Goal: Transaction & Acquisition: Download file/media

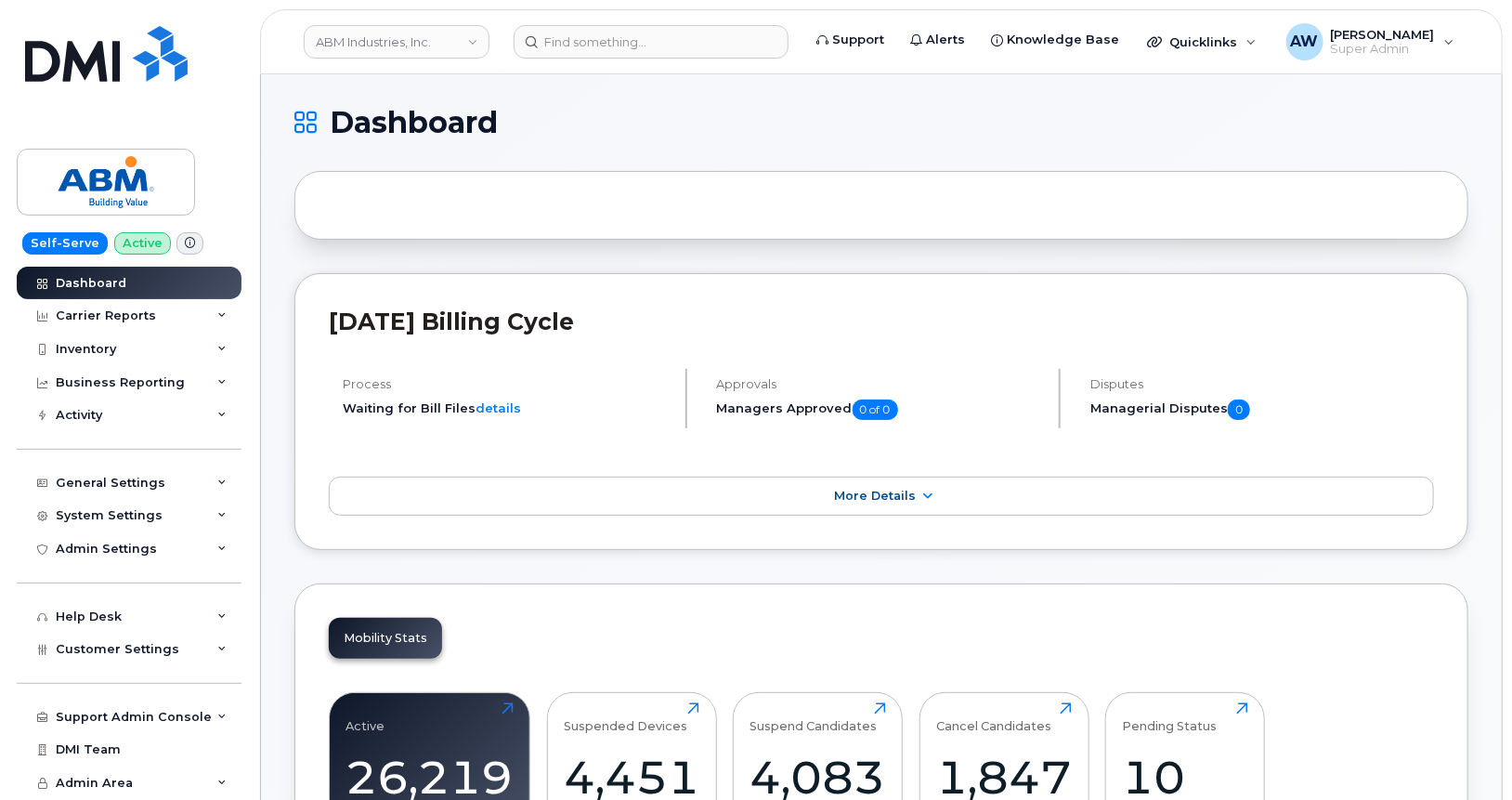
click at [363, 44] on link "ABM Industries, Inc." at bounding box center [397, 42] width 186 height 33
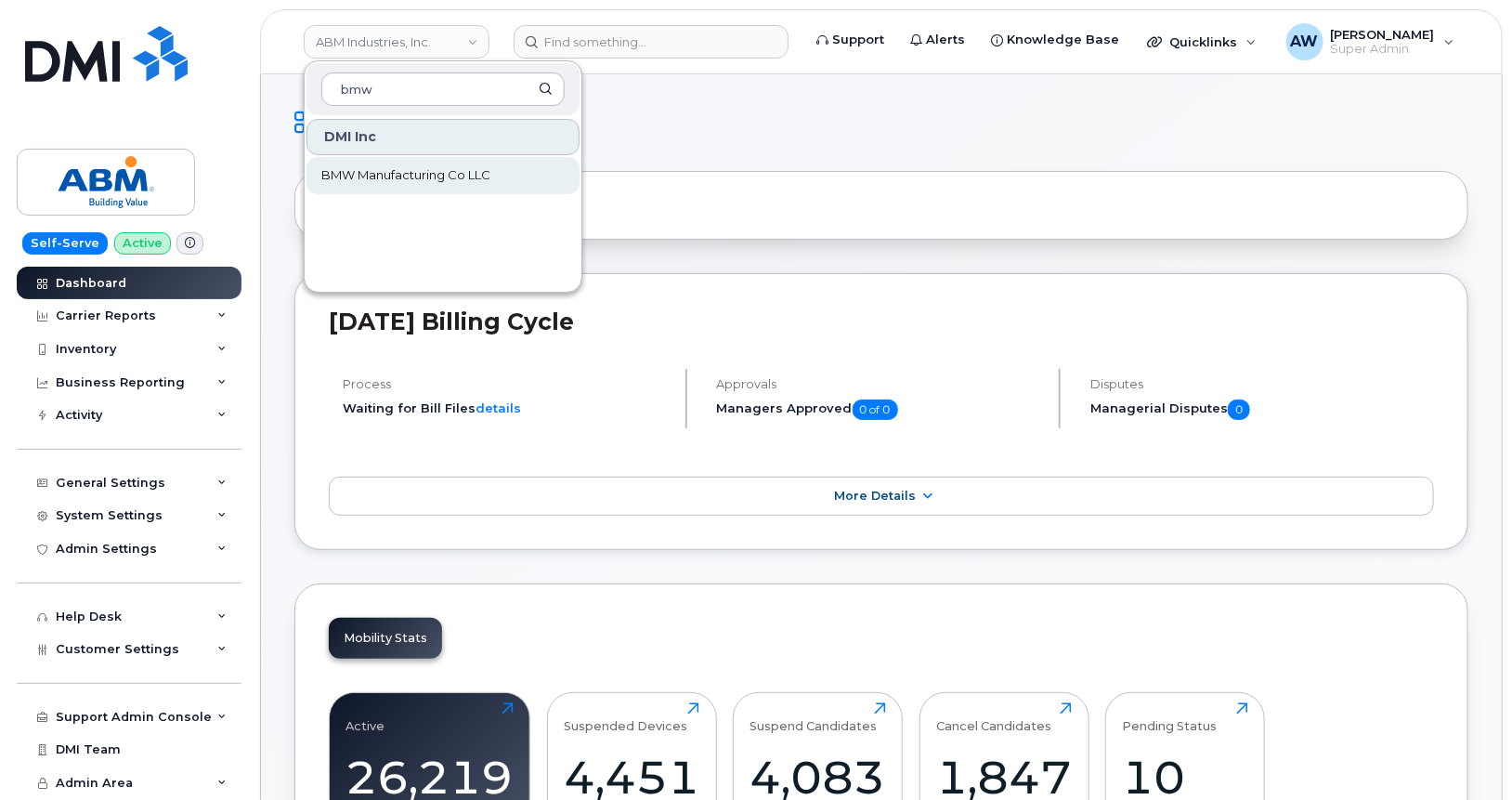
type input "bmw"
click at [455, 160] on link "BMW Manufacturing Co LLC" at bounding box center [443, 176] width 273 height 37
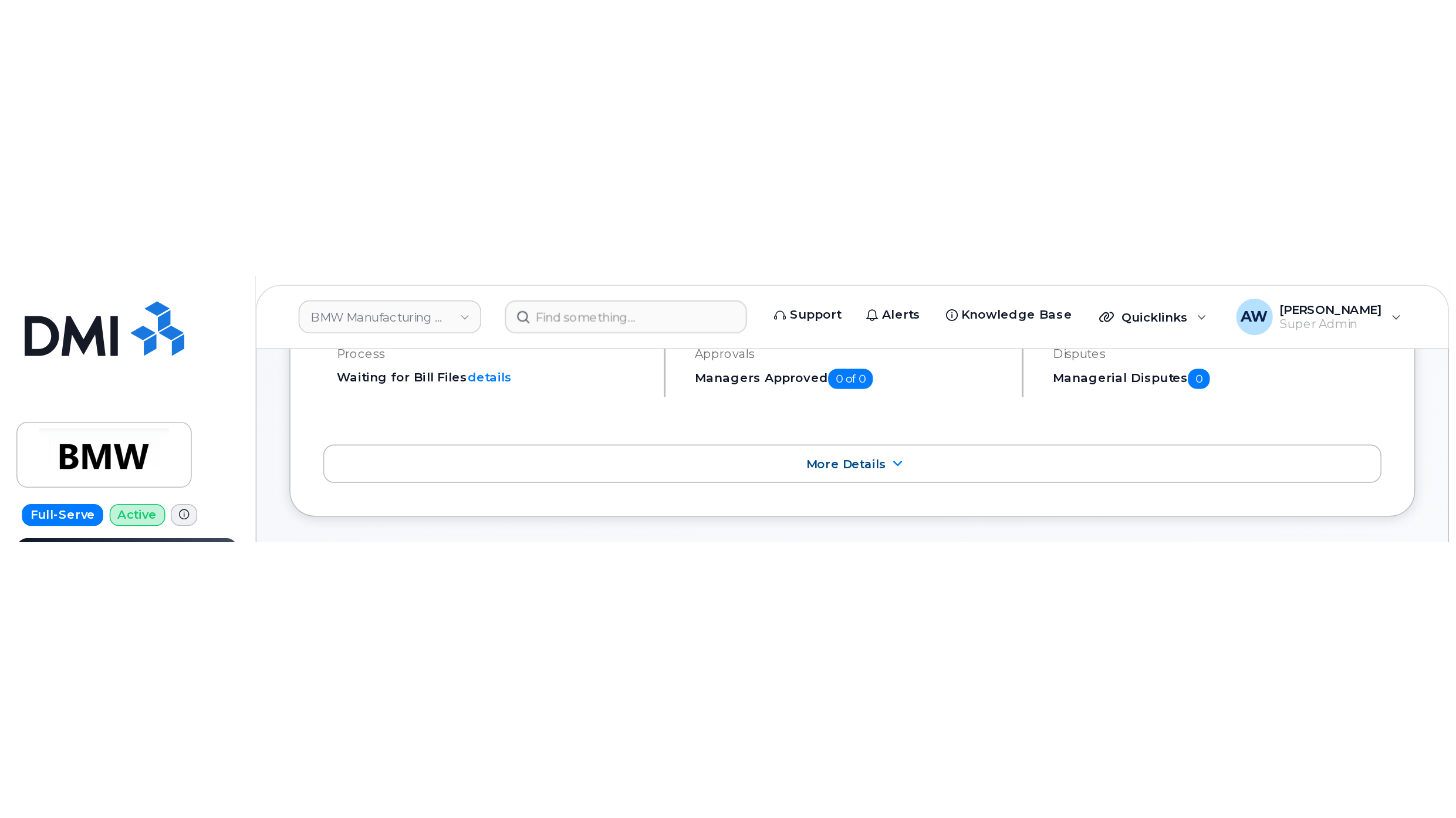
scroll to position [240, 0]
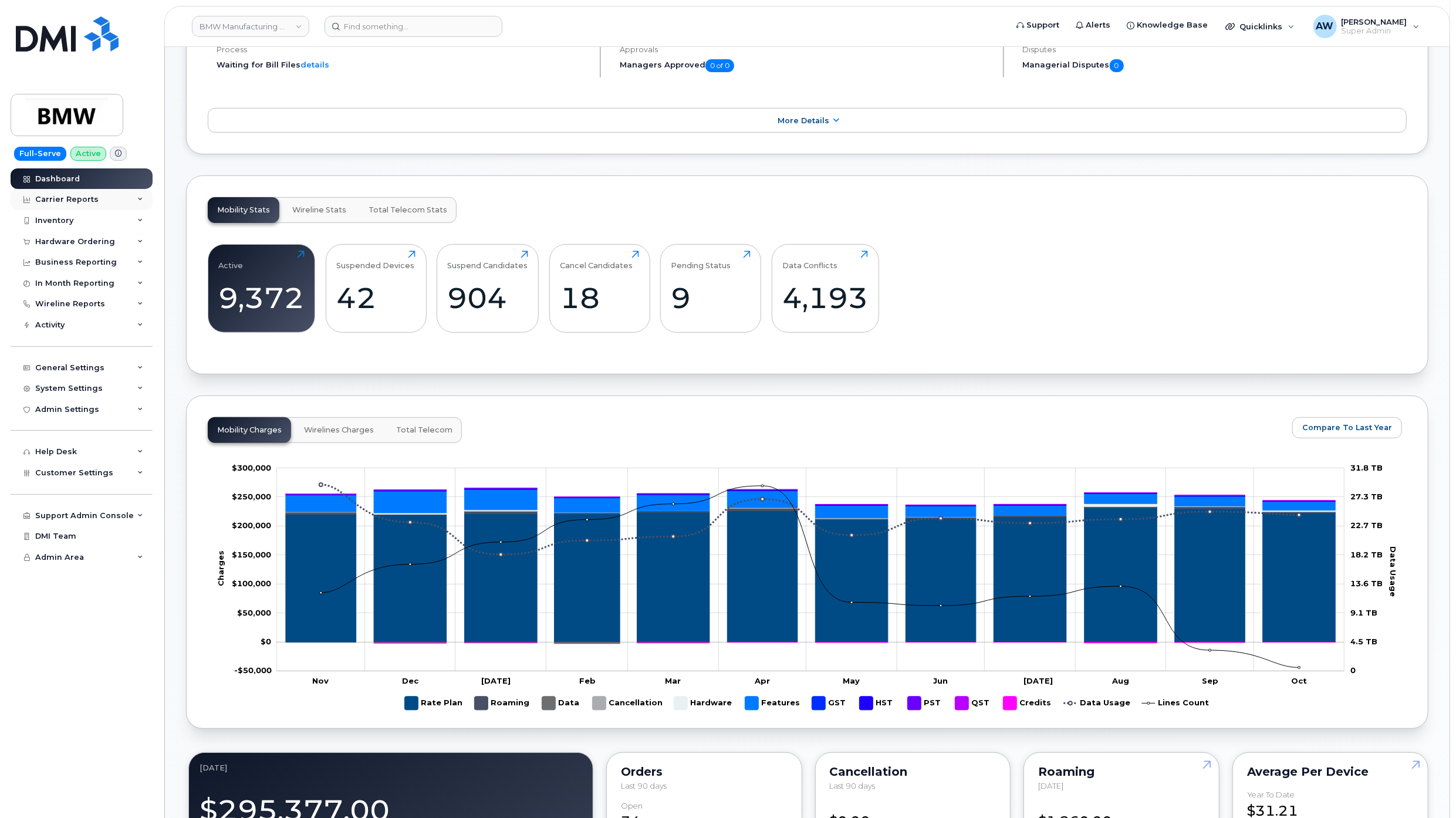
click at [122, 203] on div "Carrier Reports" at bounding box center [82, 199] width 142 height 21
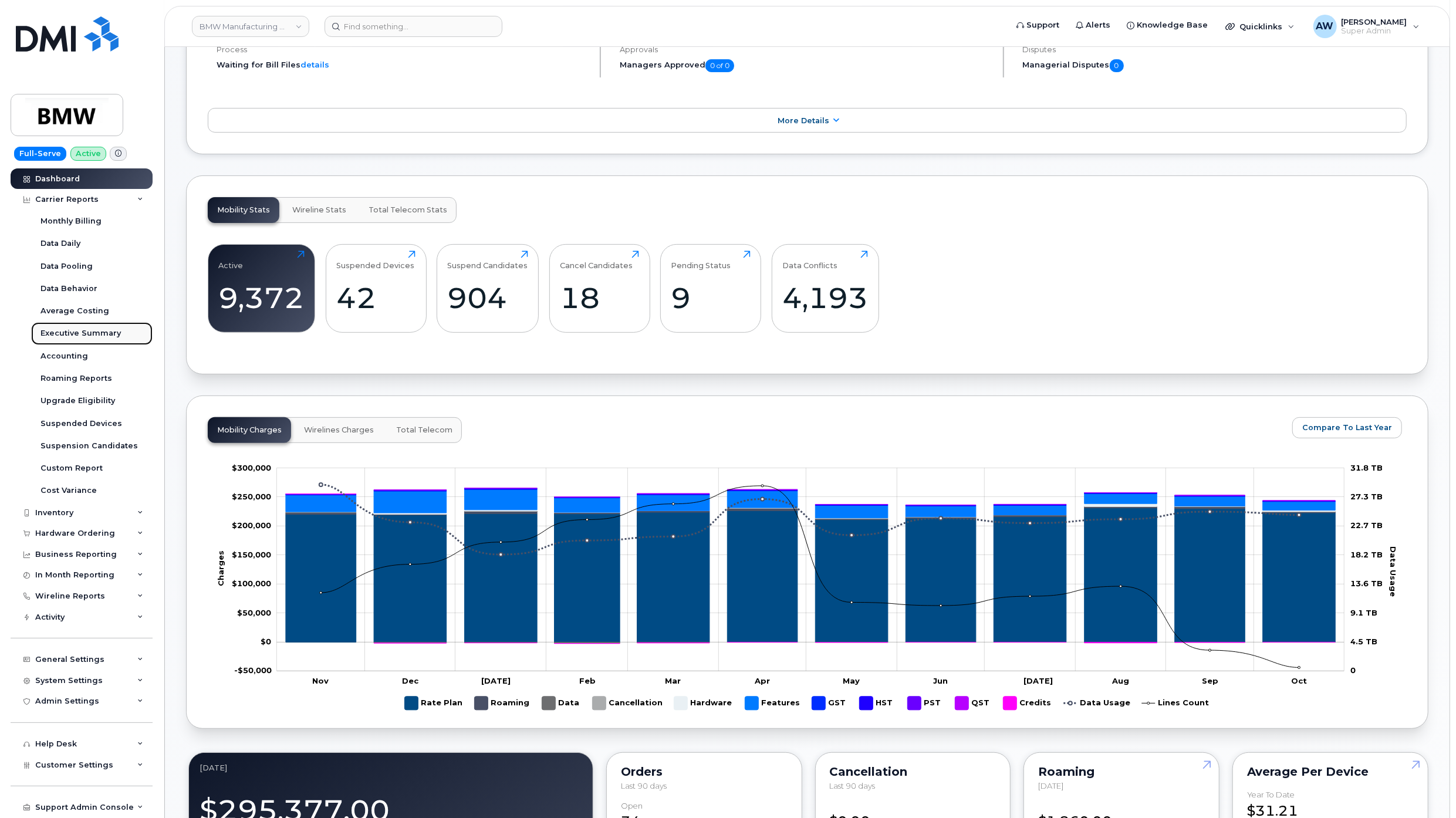
click at [101, 335] on div "Executive Summary" at bounding box center [80, 333] width 80 height 10
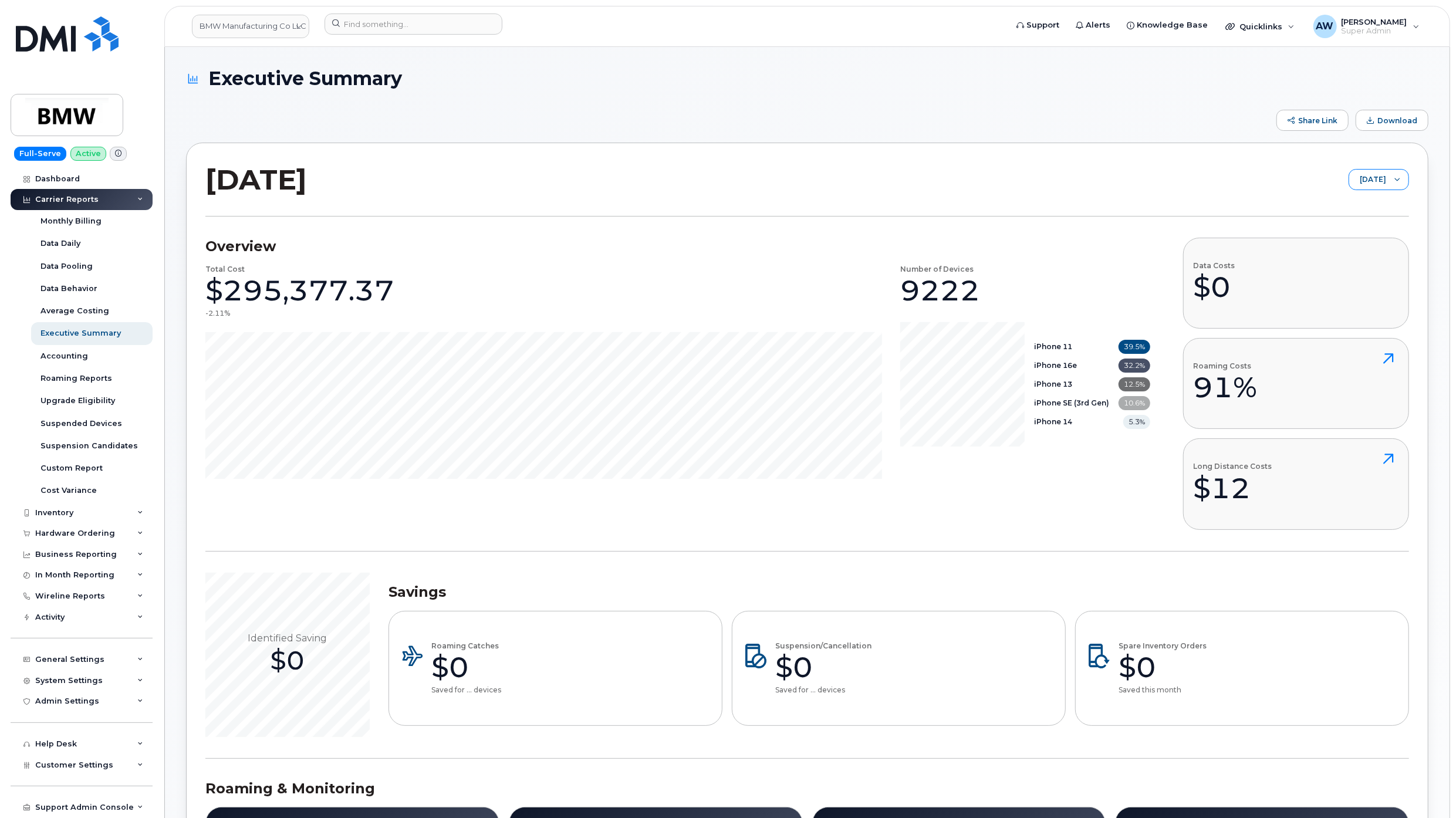
click at [955, 172] on div "[DATE]" at bounding box center [1379, 180] width 61 height 21
click at [955, 217] on li "[DATE]" at bounding box center [1367, 212] width 83 height 21
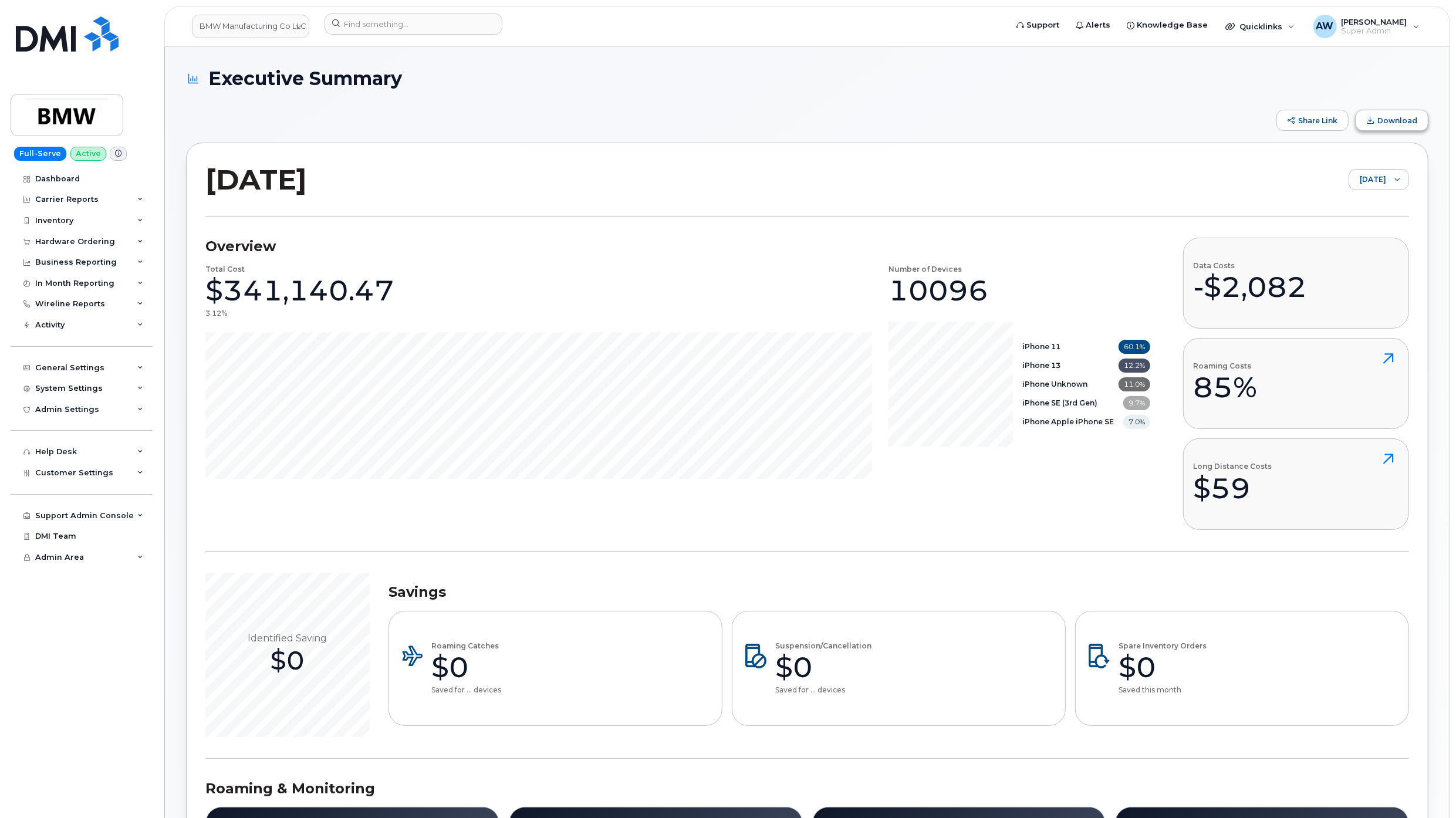
click at [955, 122] on span "Download" at bounding box center [1397, 121] width 40 height 9
click at [955, 177] on div at bounding box center [1397, 180] width 22 height 20
click at [955, 278] on span "[DATE]" at bounding box center [1344, 281] width 25 height 11
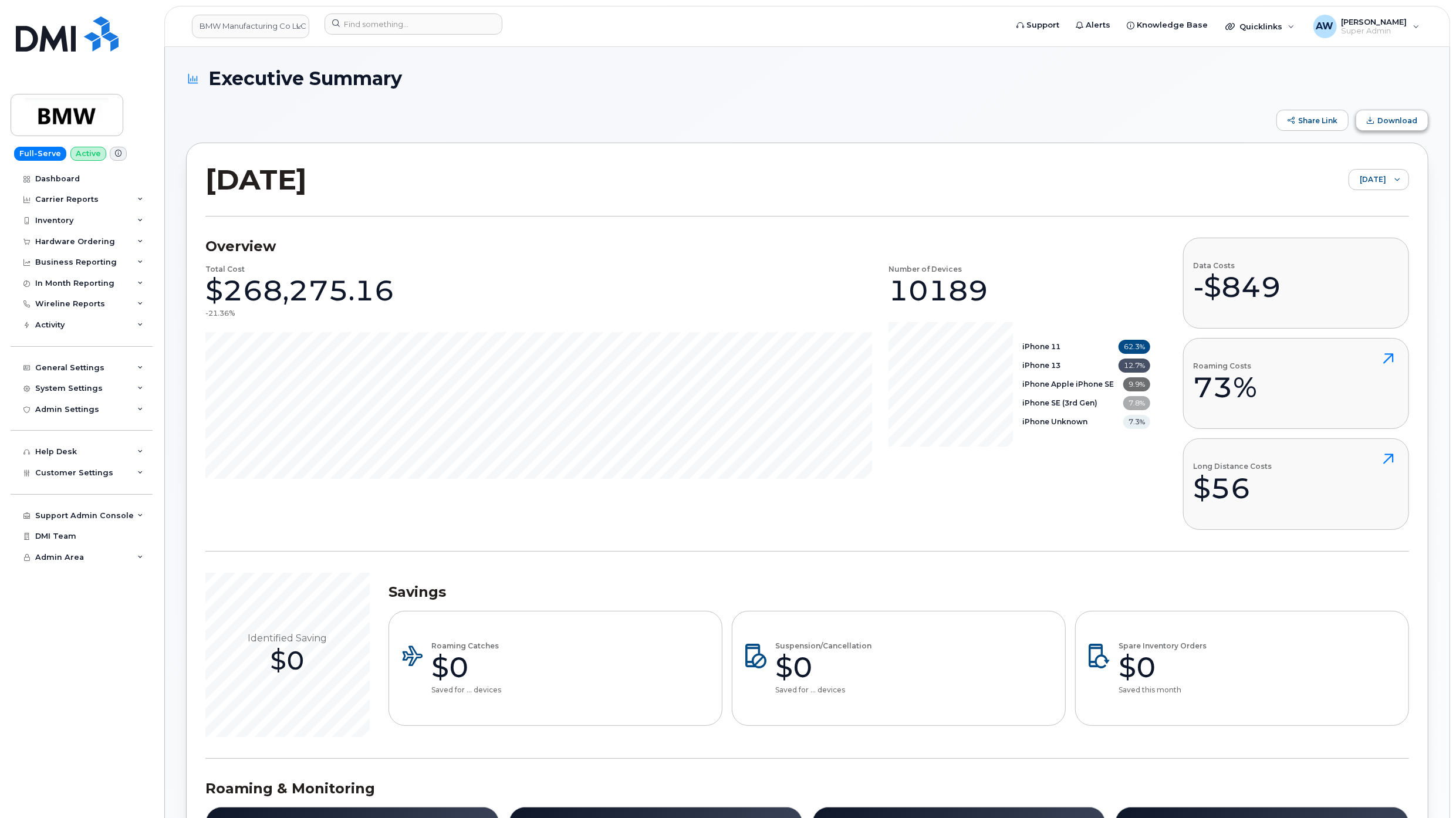
click at [955, 128] on button "Download" at bounding box center [1392, 120] width 73 height 21
click at [955, 122] on div "Share Link Download" at bounding box center [808, 120] width 1243 height 21
click at [955, 174] on span "[DATE]" at bounding box center [1368, 180] width 37 height 21
click at [955, 275] on li "[DATE]" at bounding box center [1371, 282] width 77 height 21
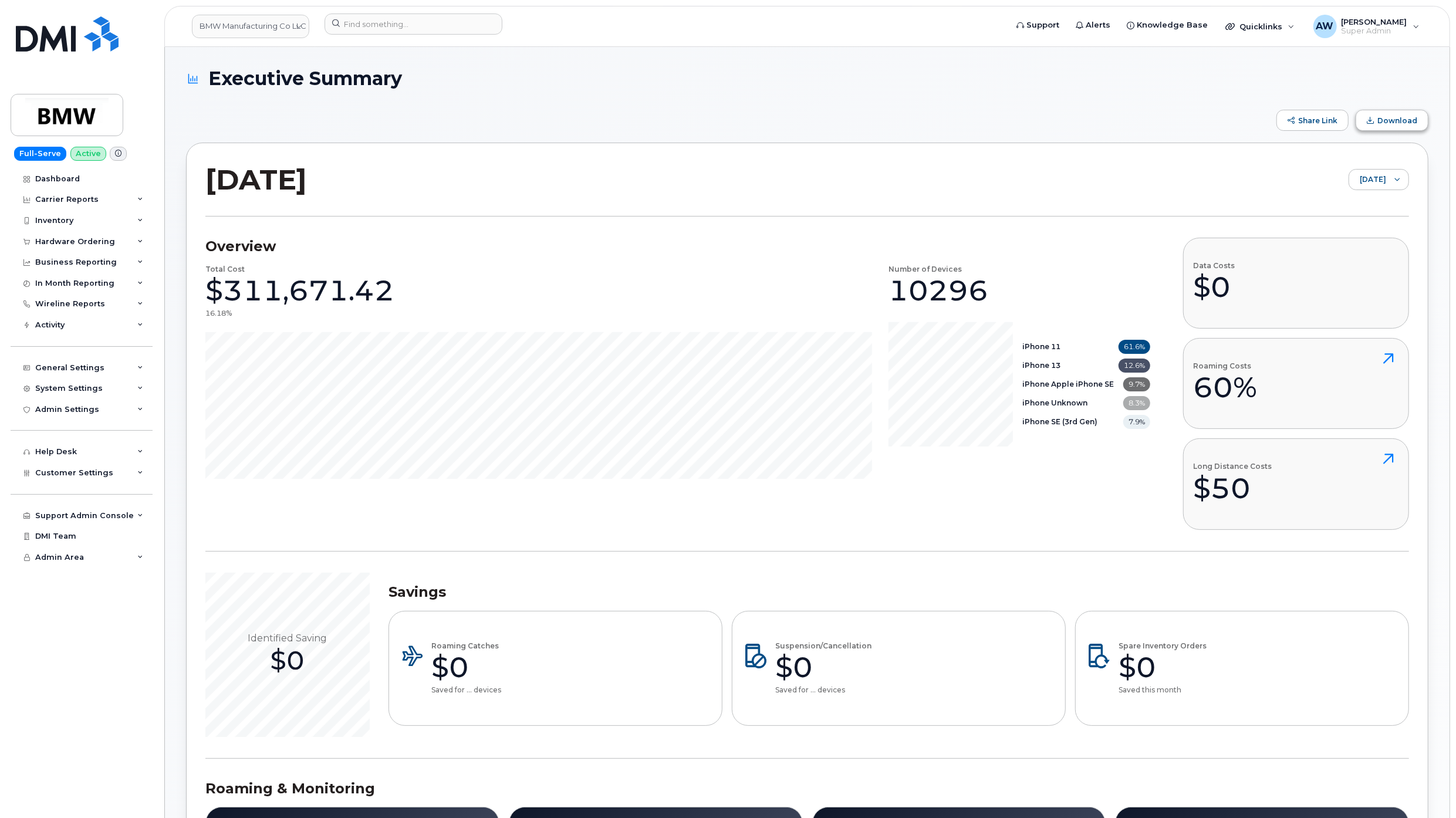
click at [955, 115] on button "Download" at bounding box center [1392, 120] width 73 height 21
drag, startPoint x: 1424, startPoint y: 115, endPoint x: 1367, endPoint y: 82, distance: 65.9
click at [955, 82] on h1 "Executive Summary" at bounding box center [805, 78] width 1237 height 21
drag, startPoint x: 936, startPoint y: 158, endPoint x: 960, endPoint y: 158, distance: 24.0
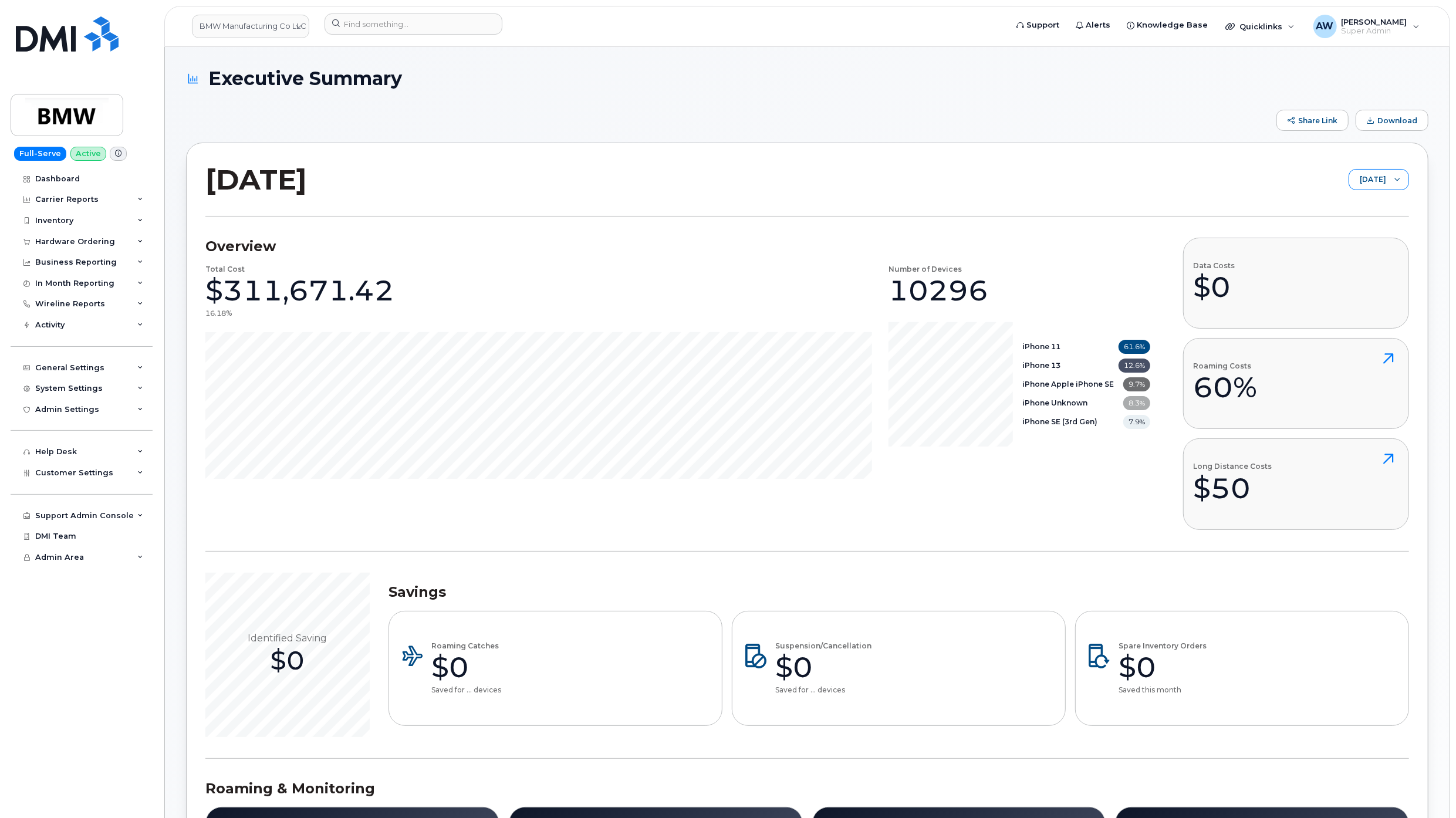
click at [955, 184] on div at bounding box center [1397, 180] width 22 height 20
click at [955, 277] on span "[DATE]" at bounding box center [1360, 282] width 25 height 11
click at [955, 124] on span "Download" at bounding box center [1397, 121] width 40 height 9
